Goal: Transaction & Acquisition: Register for event/course

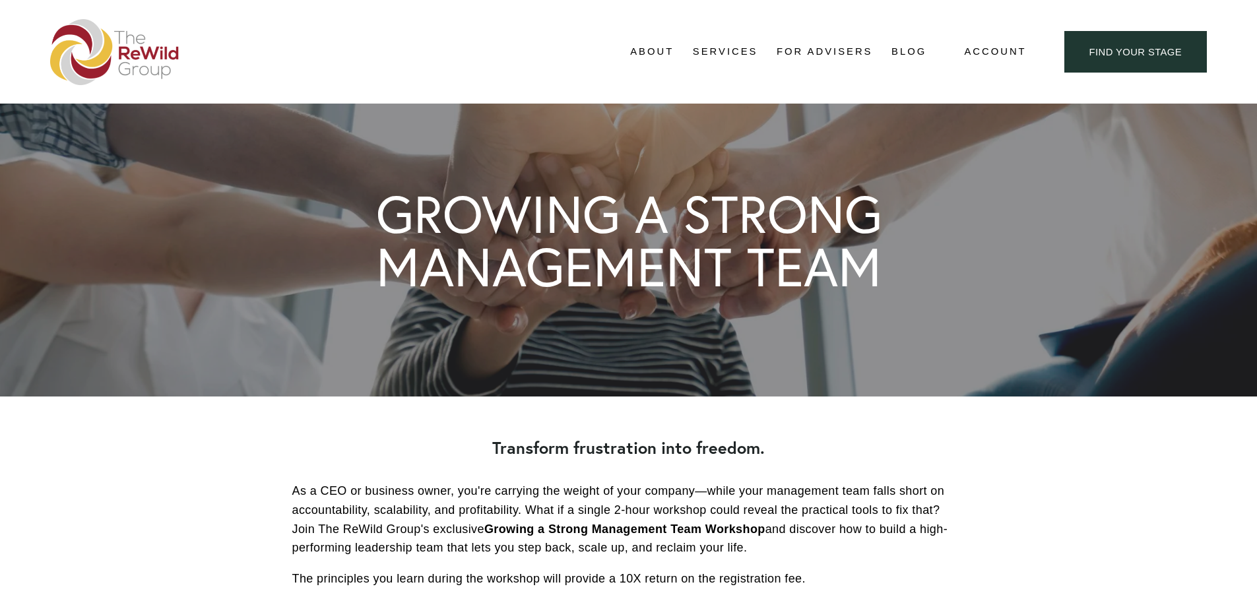
click at [0, 0] on span "Free Resources" at bounding box center [0, 0] width 0 height 0
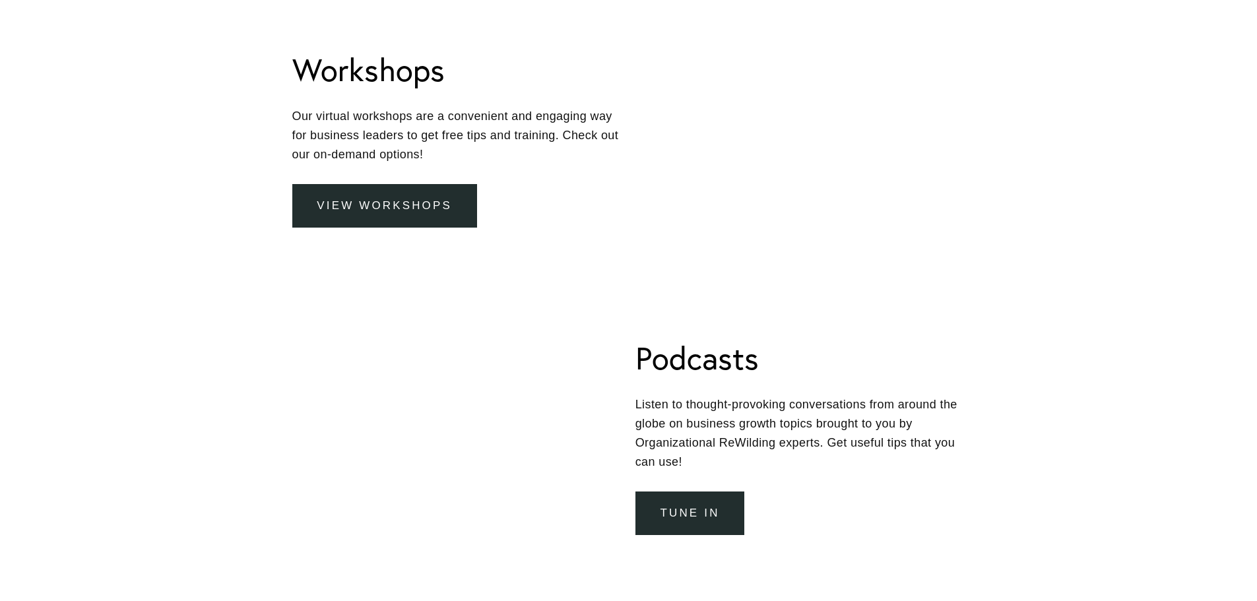
scroll to position [1452, 0]
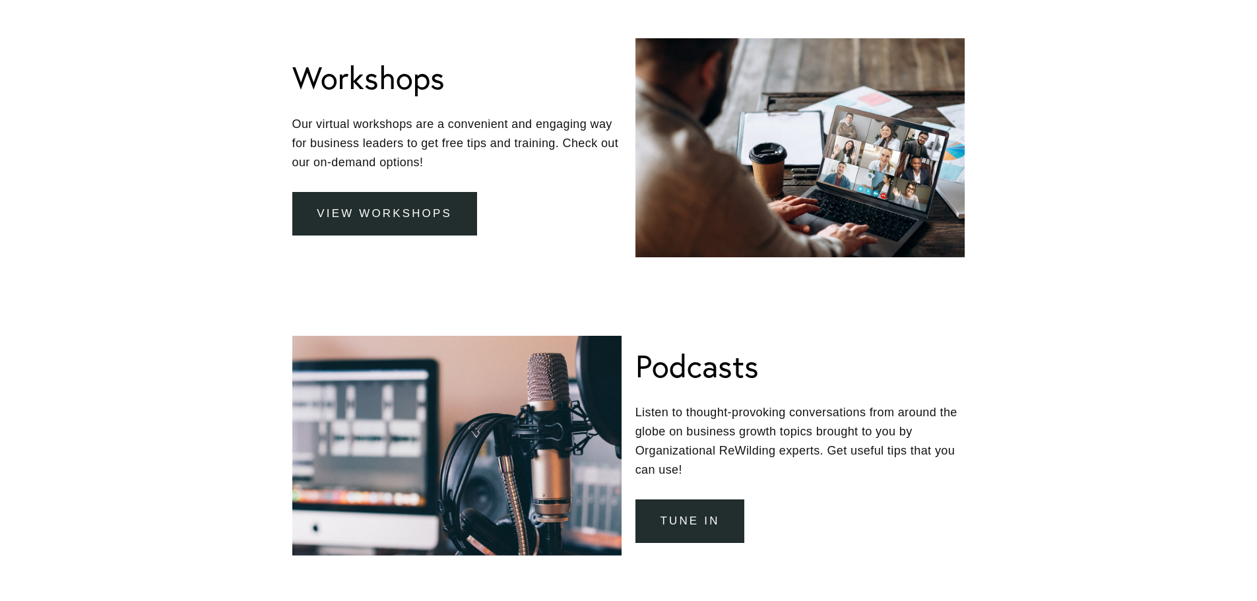
click at [365, 210] on link "view workshops" at bounding box center [384, 214] width 185 height 44
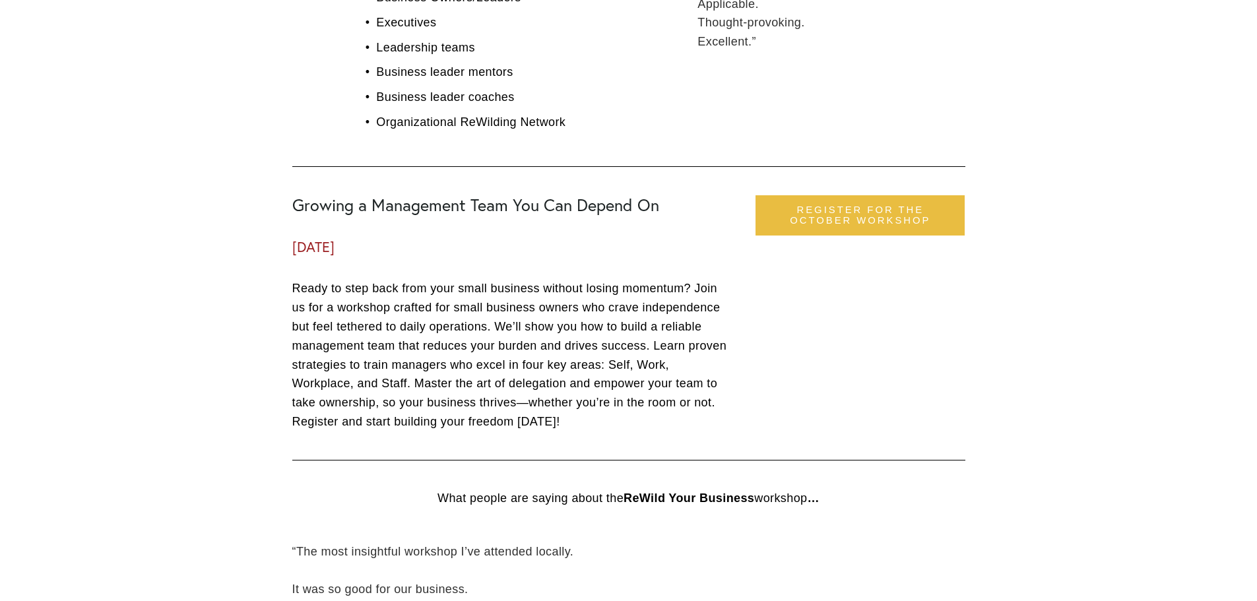
scroll to position [1386, 0]
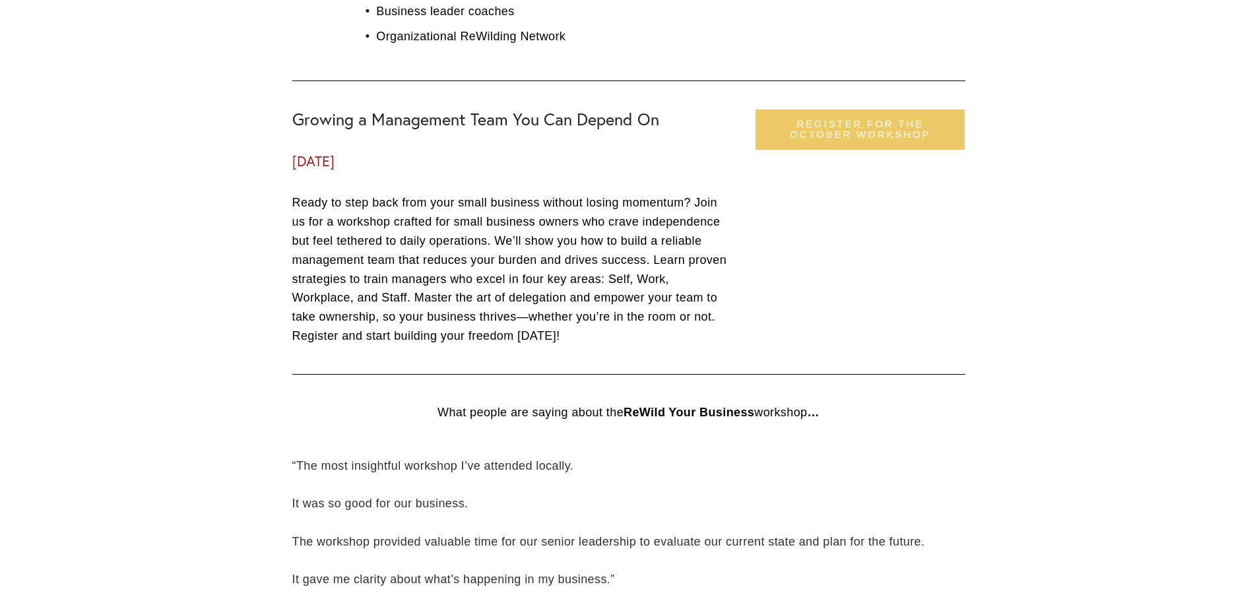
click at [848, 120] on link "register for the october workshop" at bounding box center [860, 130] width 209 height 40
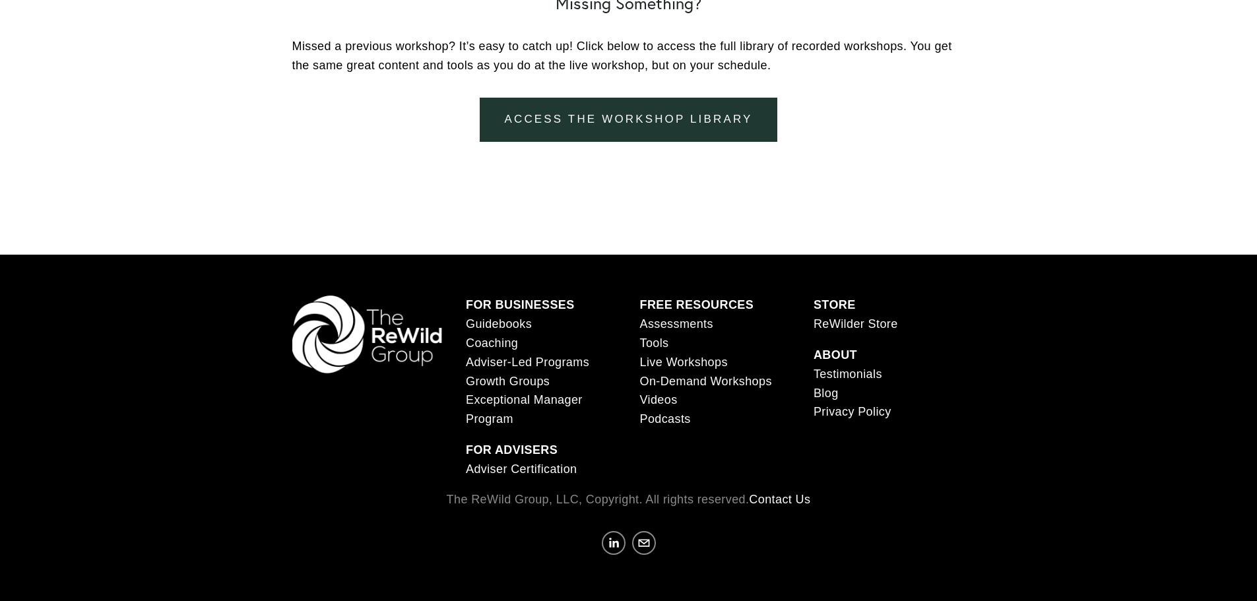
scroll to position [2059, 0]
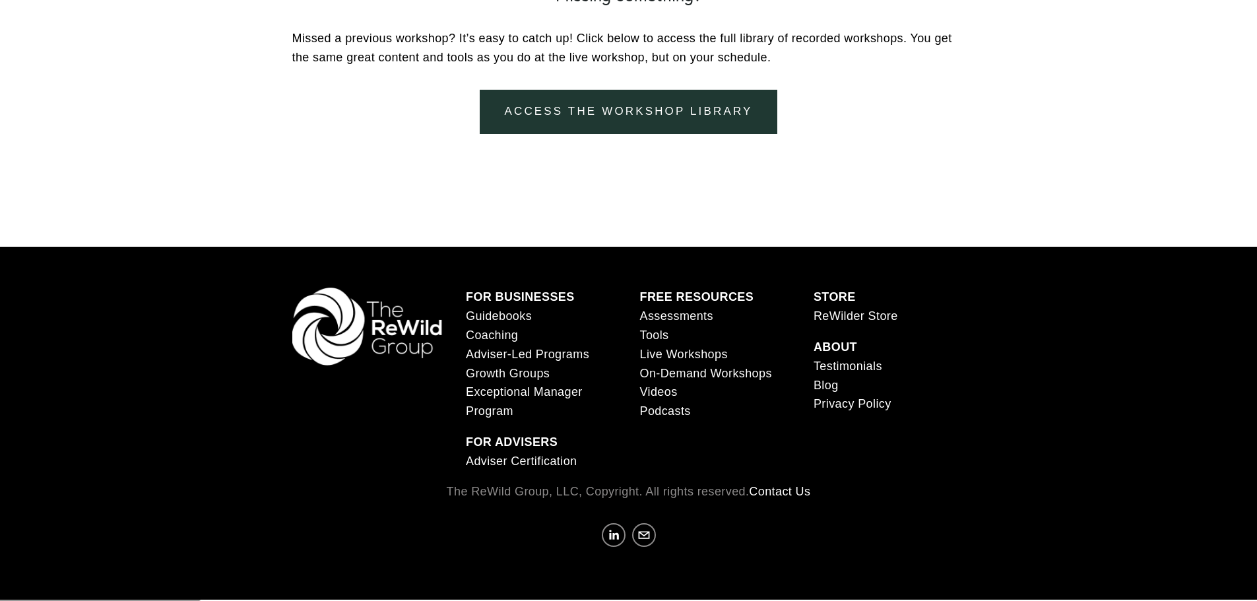
click at [831, 408] on link "Privacy Policy" at bounding box center [853, 404] width 78 height 19
